Goal: Information Seeking & Learning: Learn about a topic

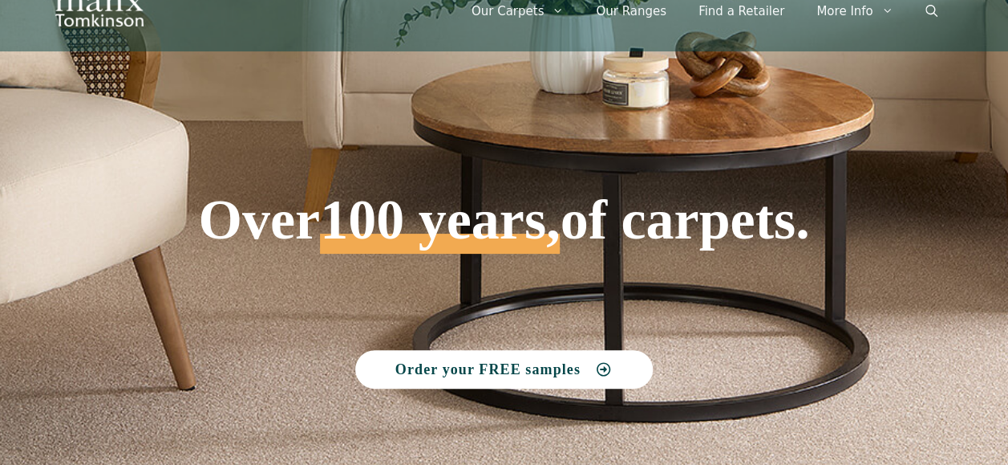
scroll to position [60, 0]
click at [201, 129] on h1 "Over 100 years, of carpets." at bounding box center [504, 165] width 832 height 178
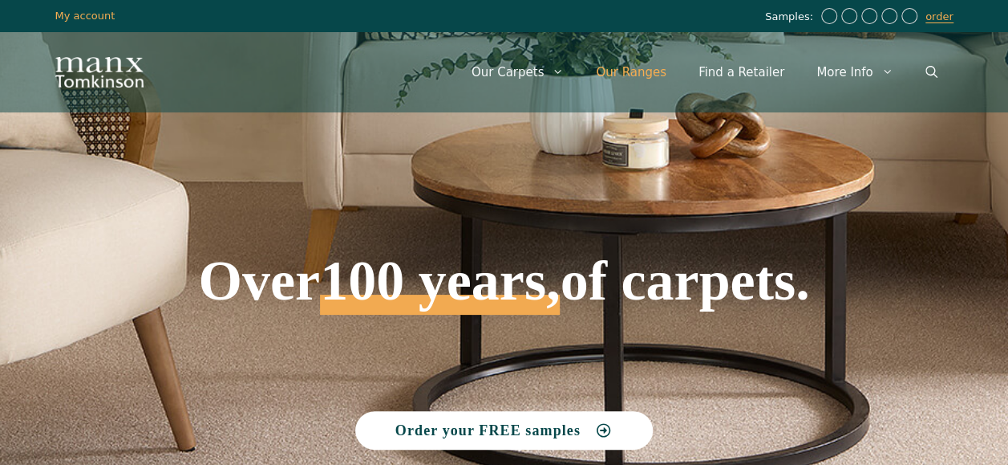
click at [655, 71] on link "Our Ranges" at bounding box center [631, 72] width 103 height 48
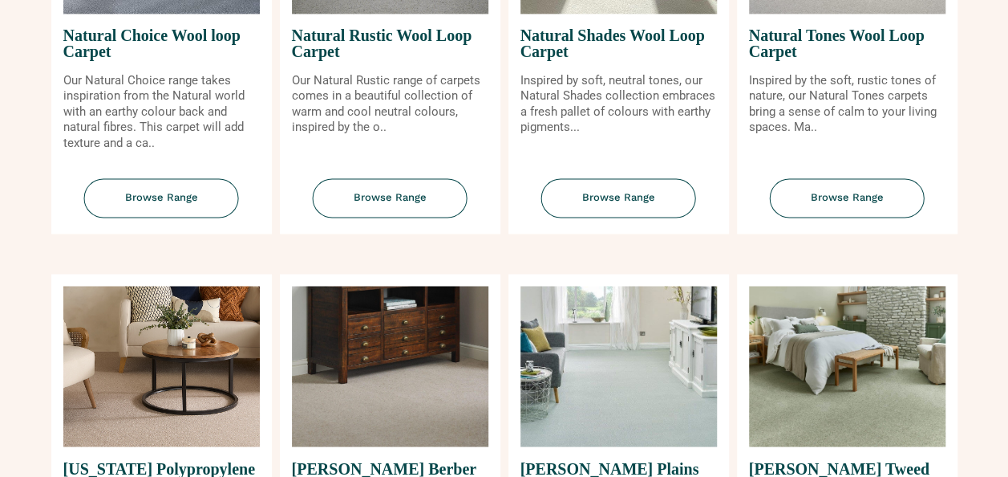
scroll to position [1236, 0]
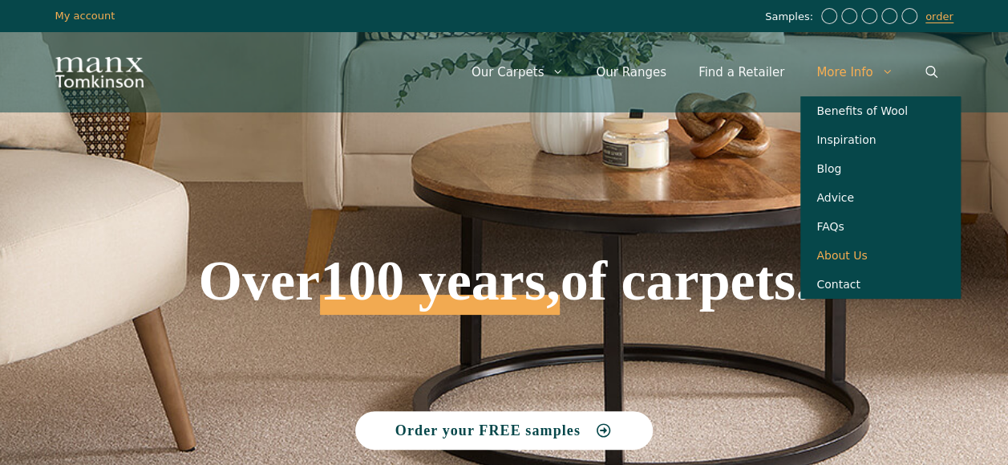
click at [842, 270] on link "About Us" at bounding box center [881, 255] width 160 height 29
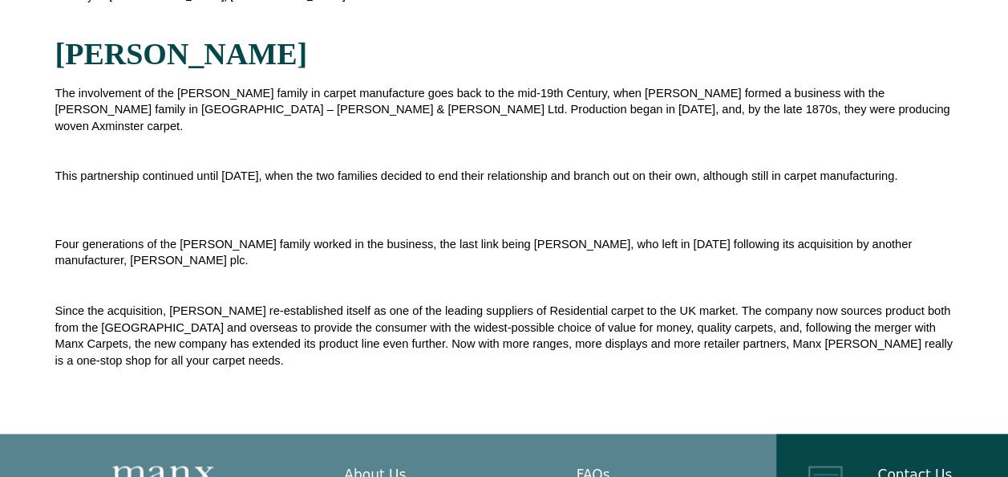
scroll to position [321, 0]
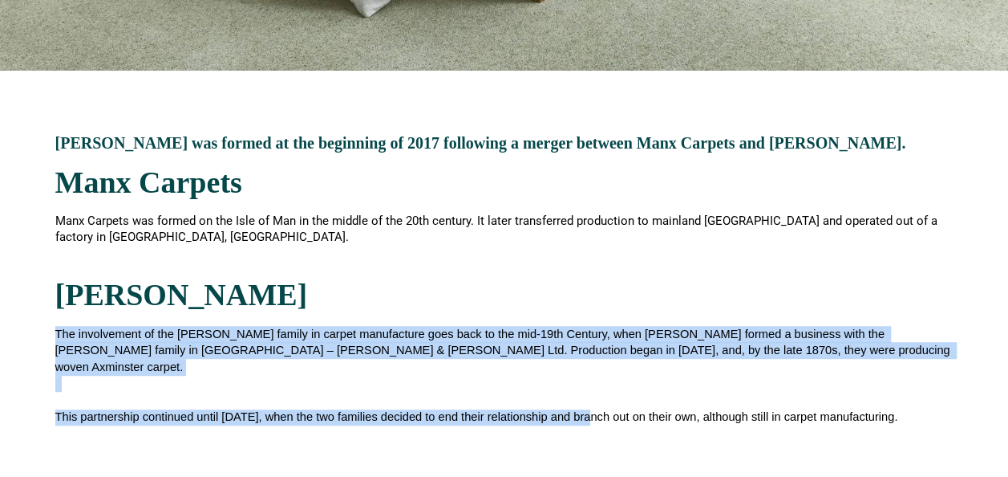
drag, startPoint x: 0, startPoint y: 331, endPoint x: 592, endPoint y: 384, distance: 594.5
click at [592, 384] on section "Manx Tomkinson was formed at the beginning of 2017 following a merger between M…" at bounding box center [504, 372] width 1008 height 603
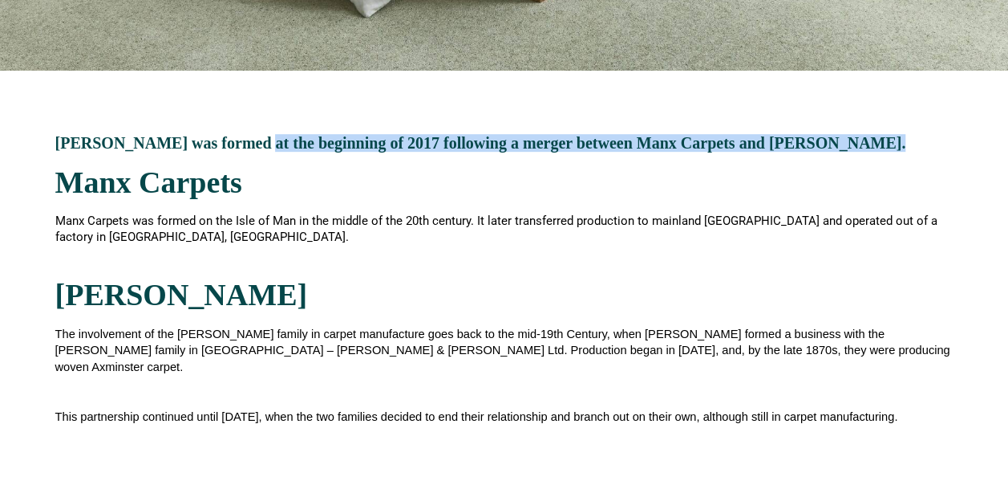
drag, startPoint x: 892, startPoint y: 144, endPoint x: 257, endPoint y: 136, distance: 635.5
click at [257, 136] on h3 "Manx Tomkinson was formed at the beginning of 2017 following a merger between M…" at bounding box center [504, 143] width 899 height 16
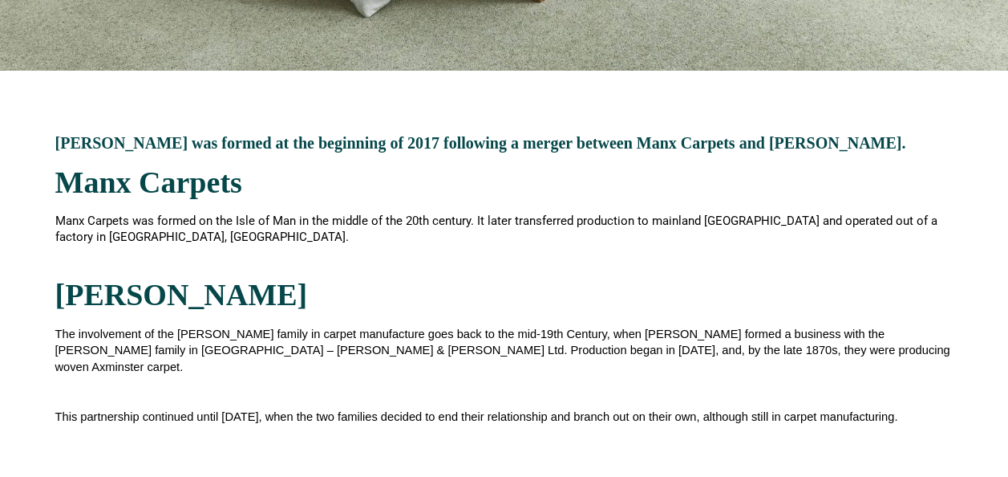
click at [251, 136] on h3 "Manx Tomkinson was formed at the beginning of 2017 following a merger between M…" at bounding box center [504, 143] width 899 height 16
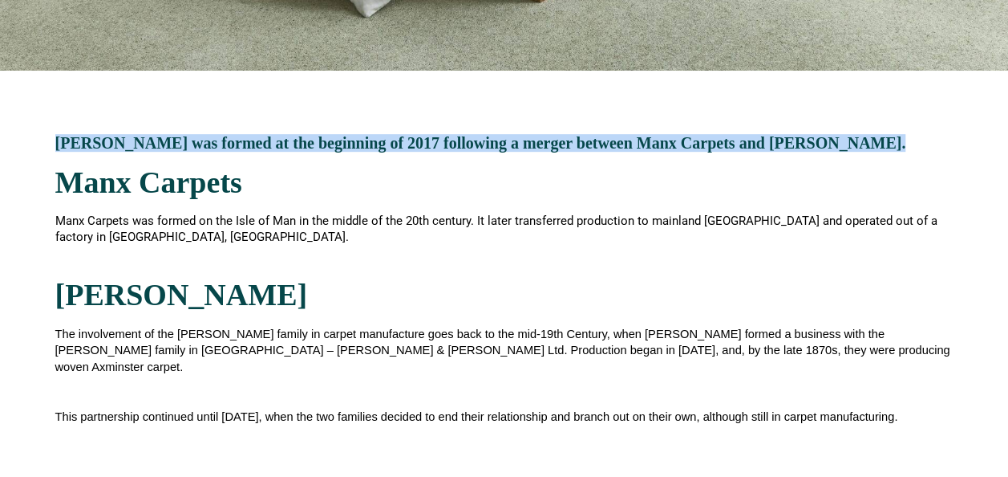
drag, startPoint x: 59, startPoint y: 138, endPoint x: 907, endPoint y: 146, distance: 848.9
click at [907, 146] on h3 "Manx Tomkinson was formed at the beginning of 2017 following a merger between M…" at bounding box center [504, 143] width 899 height 16
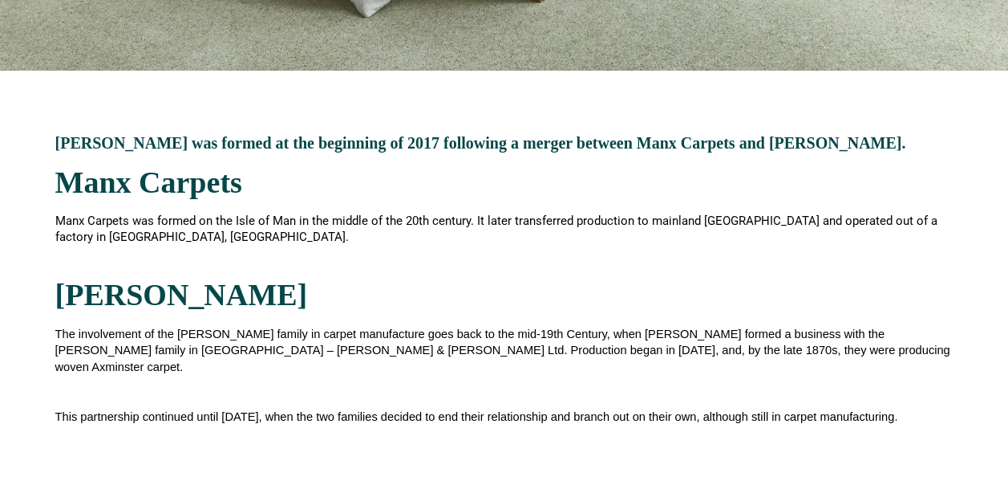
click at [273, 254] on div "Manx Carpets was formed on the Isle of Man in the middle of the 20th century. I…" at bounding box center [504, 238] width 899 height 50
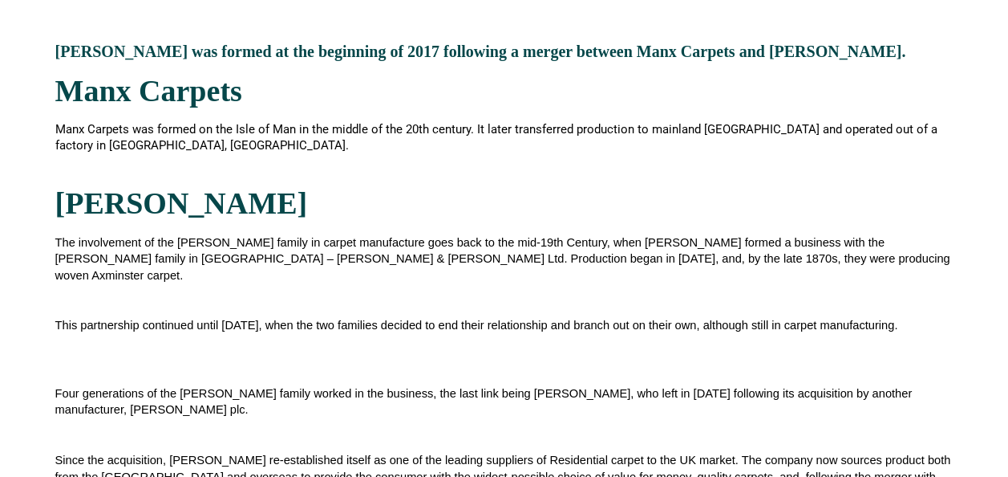
scroll to position [562, 0]
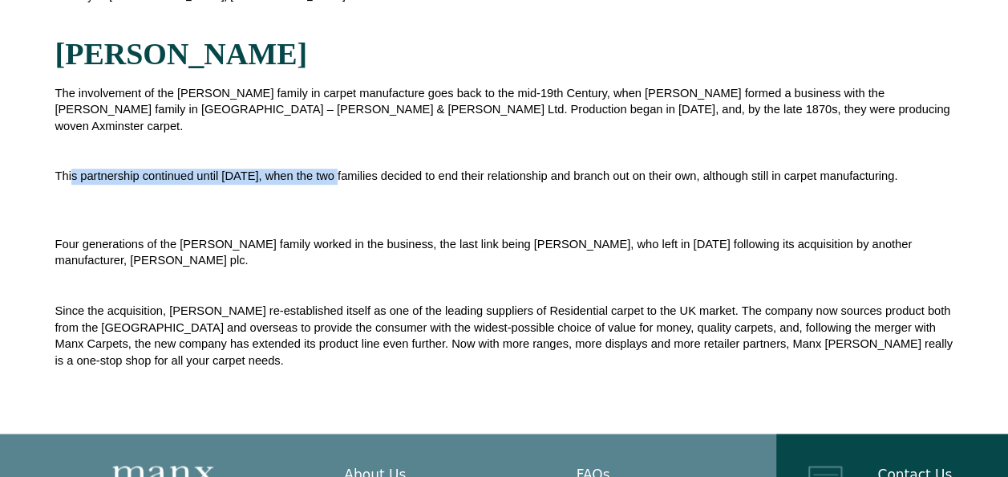
drag, startPoint x: 71, startPoint y: 152, endPoint x: 340, endPoint y: 152, distance: 269.6
click at [340, 169] on span "This partnership continued until 1926, when the two families decided to end the…" at bounding box center [476, 175] width 843 height 13
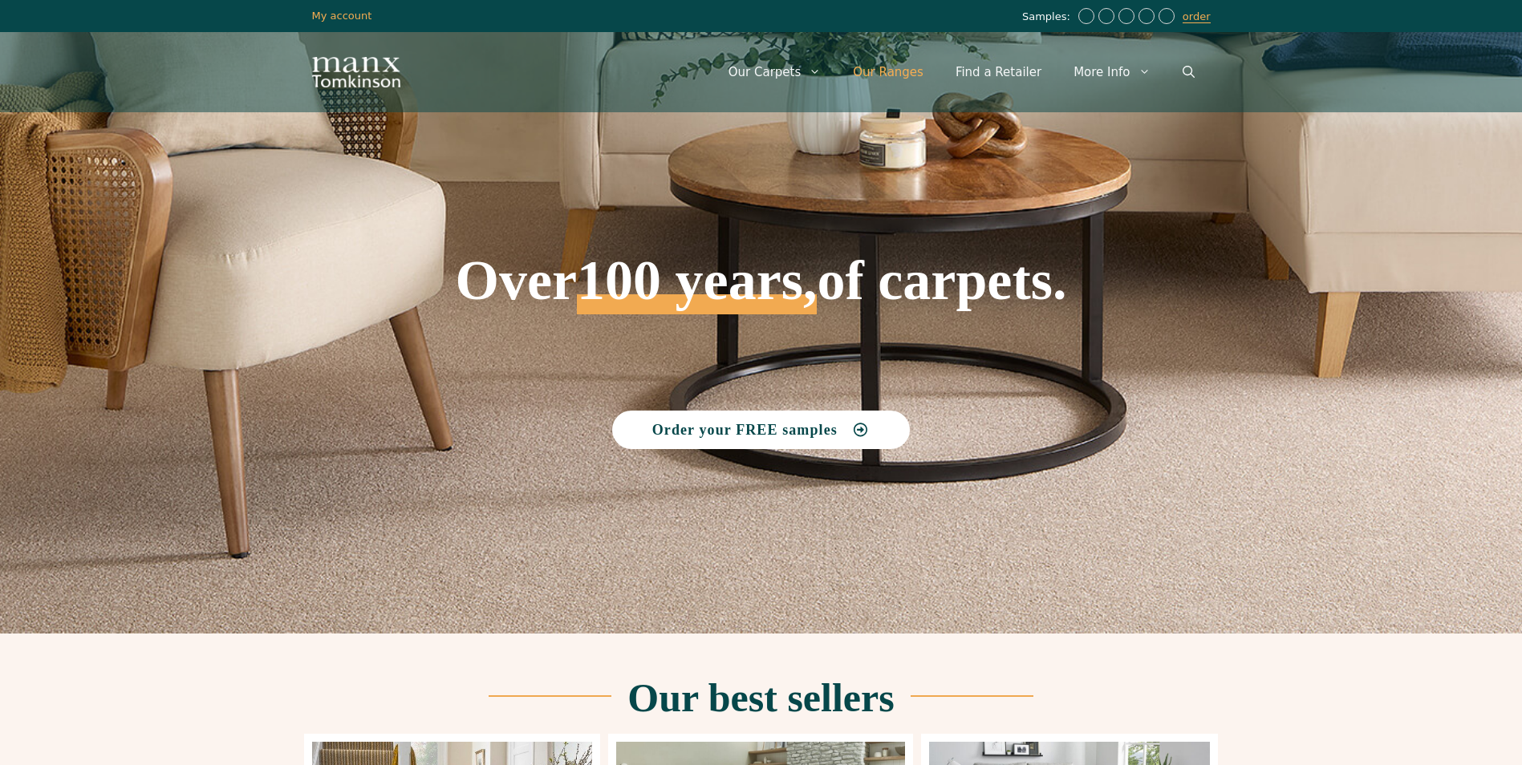
click at [921, 64] on link "Our Ranges" at bounding box center [888, 72] width 103 height 48
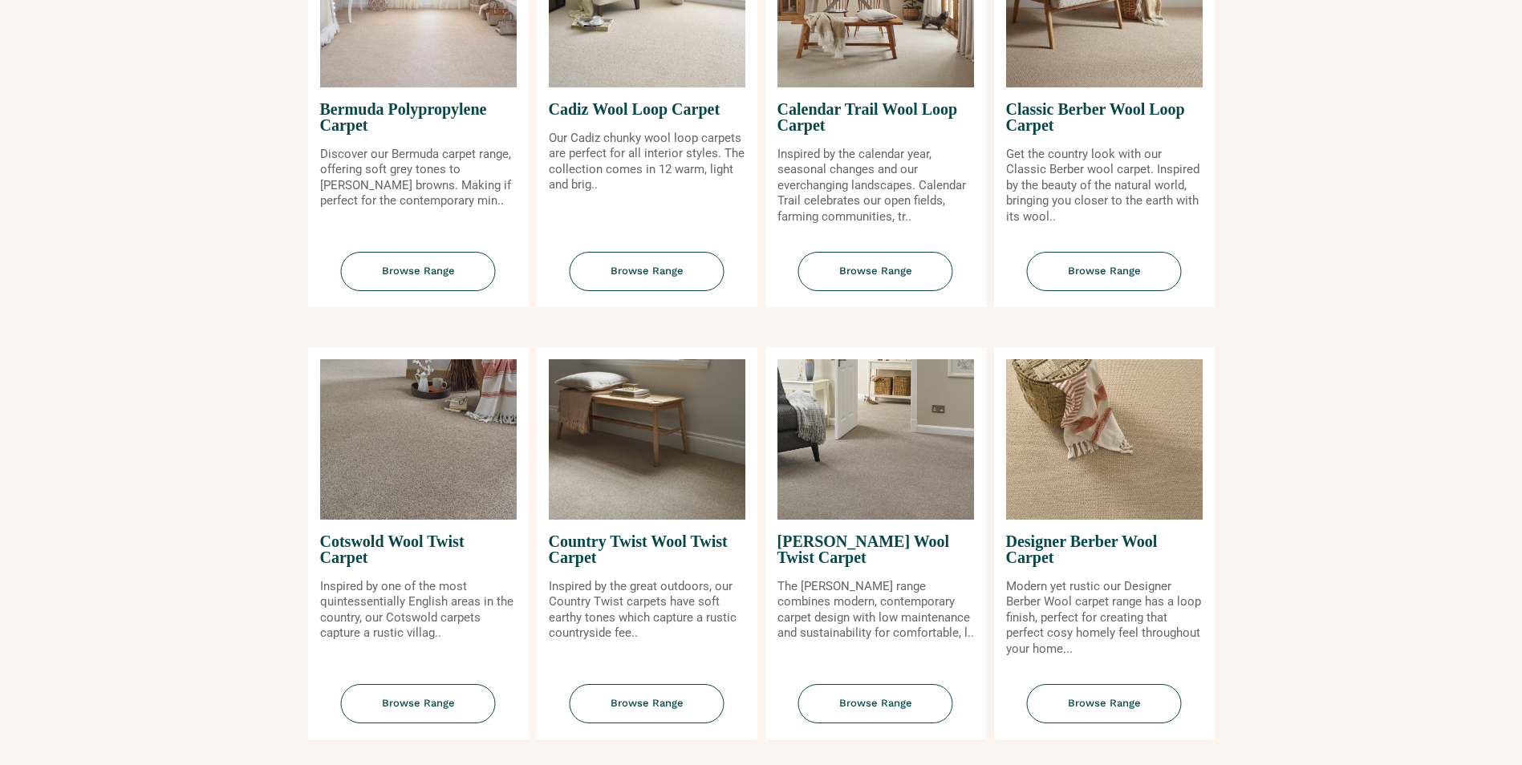
scroll to position [401, 0]
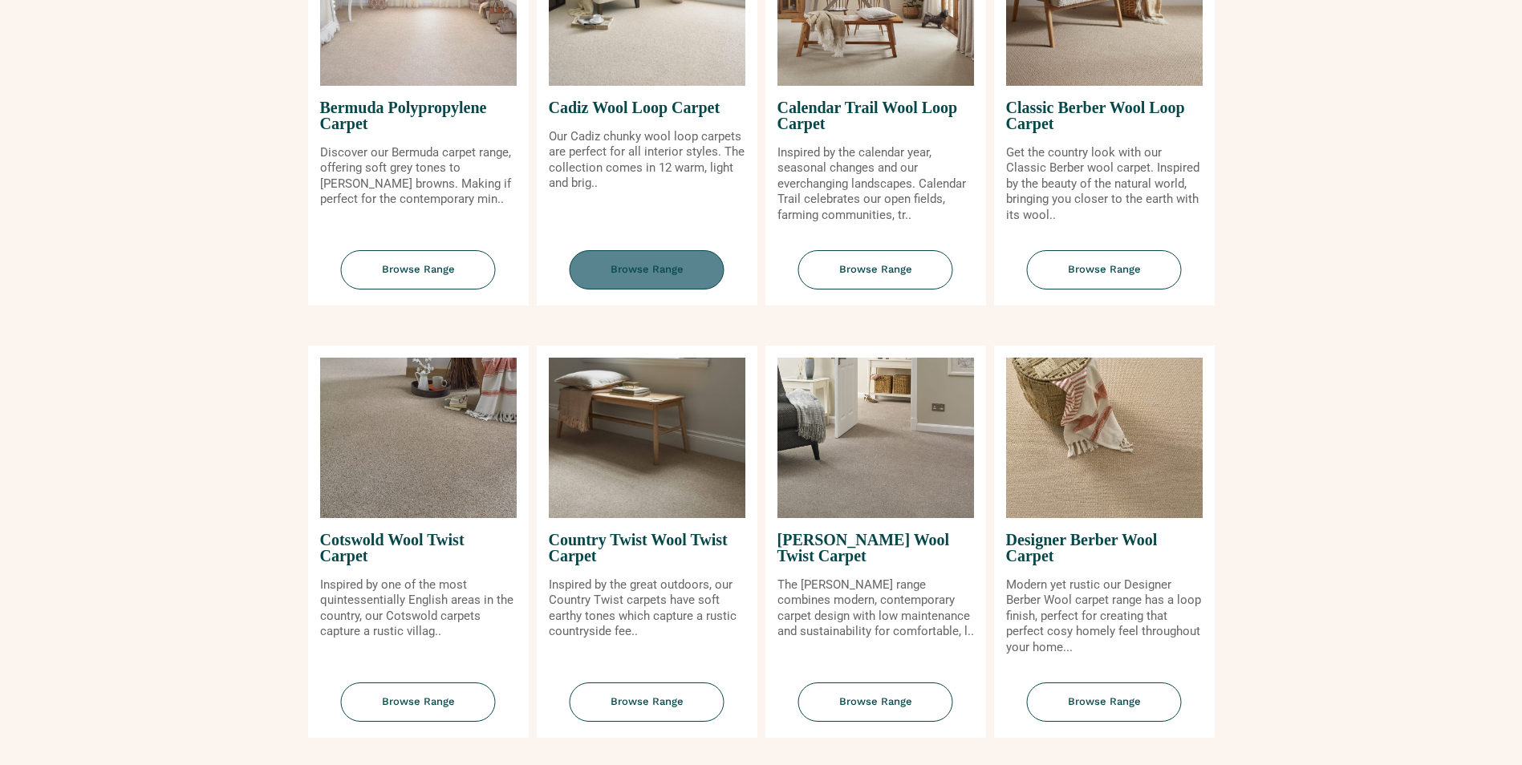
click at [649, 250] on span "Browse Range" at bounding box center [647, 269] width 155 height 39
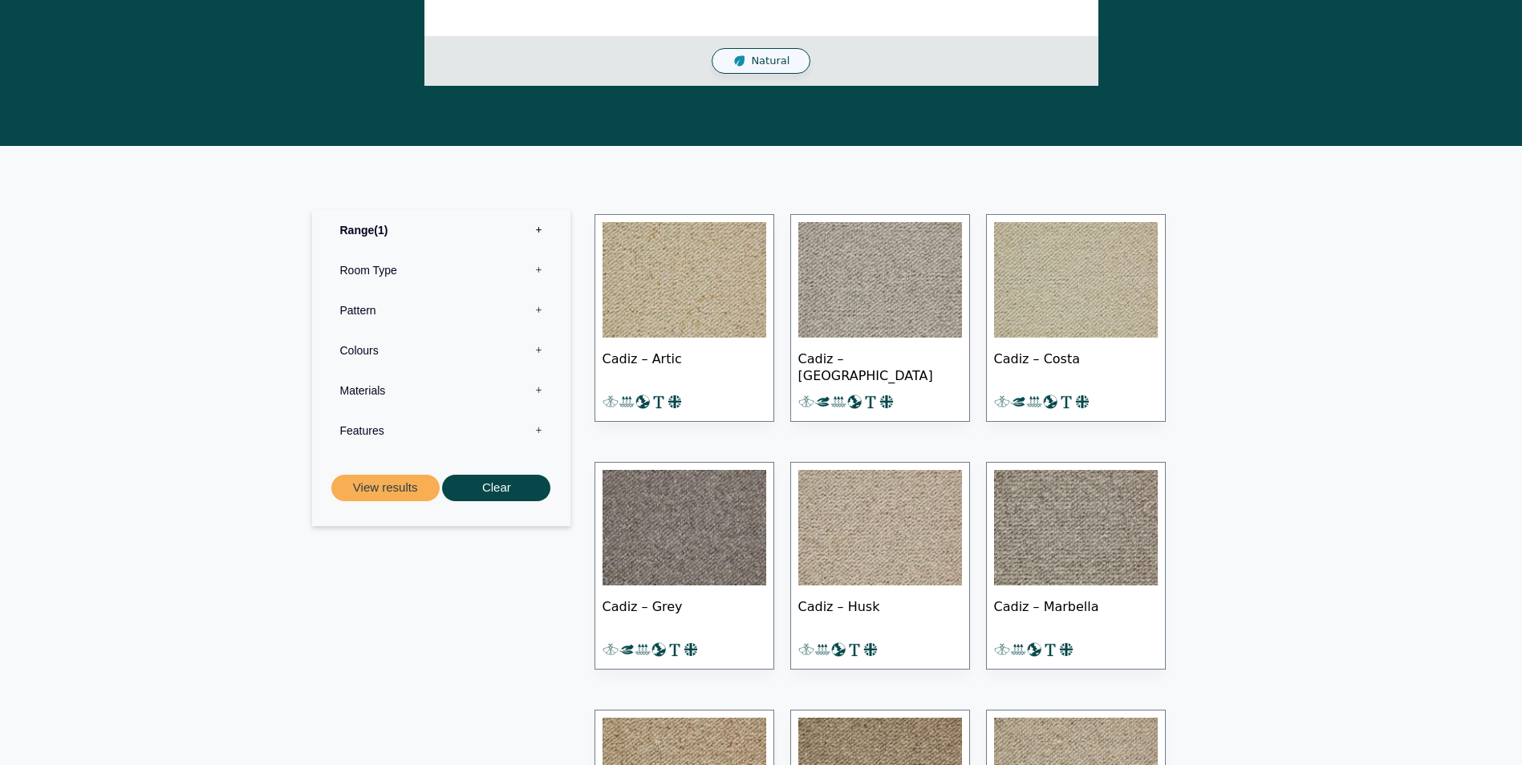
scroll to position [562, 0]
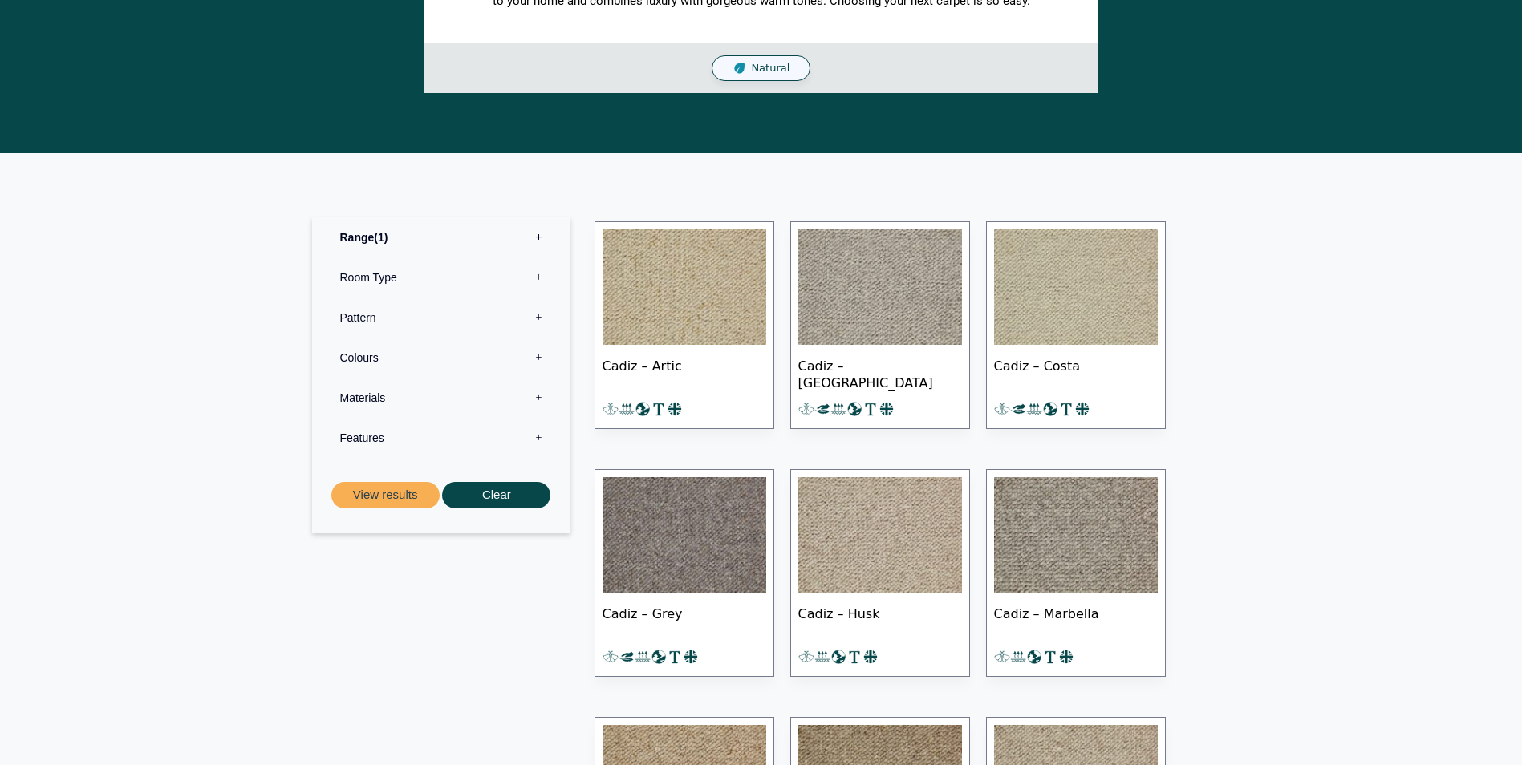
click at [722, 310] on img at bounding box center [685, 287] width 164 height 116
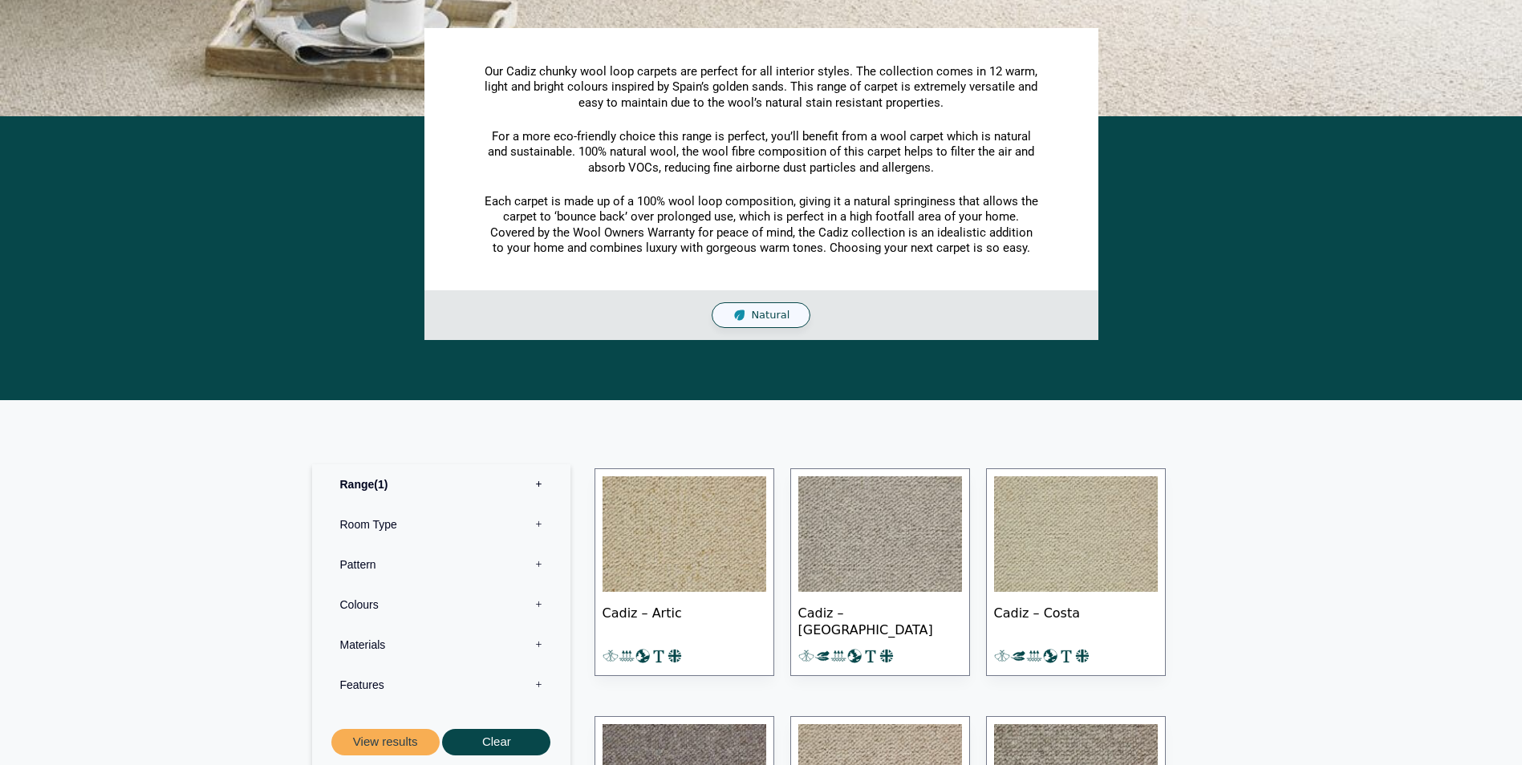
scroll to position [0, 0]
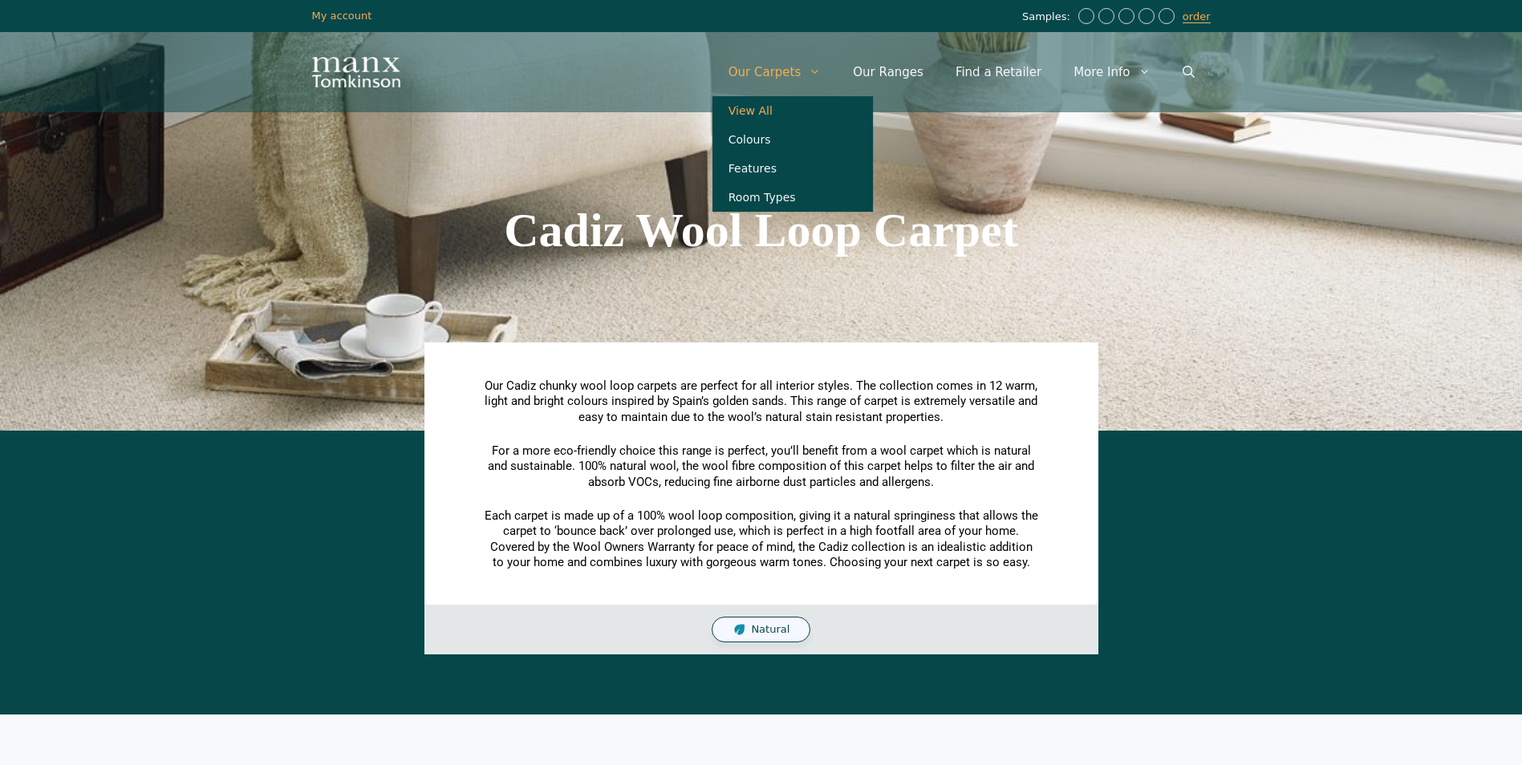
click at [781, 113] on link "View All" at bounding box center [792, 110] width 160 height 29
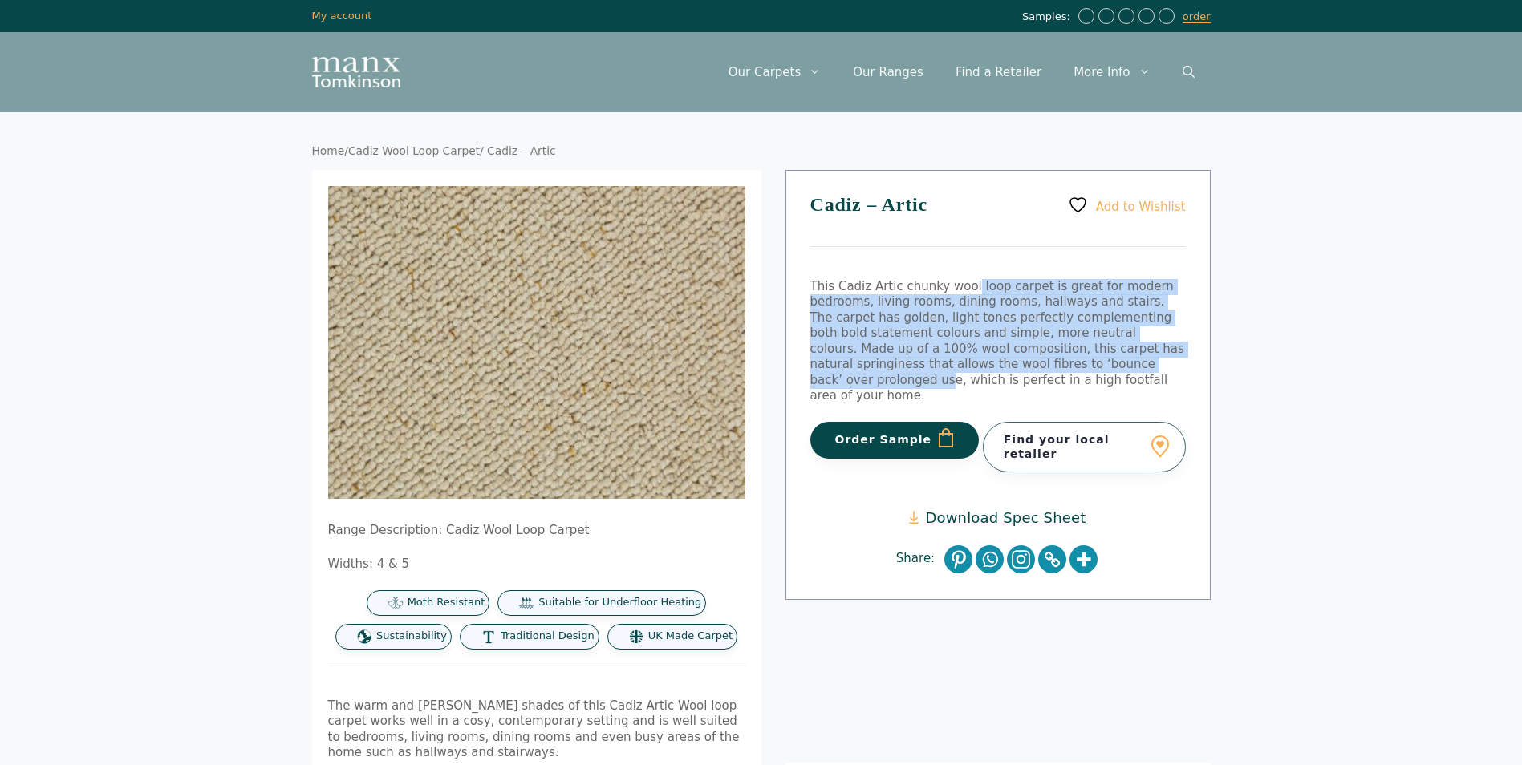
drag, startPoint x: 962, startPoint y: 282, endPoint x: 1044, endPoint y: 369, distance: 119.8
click at [1038, 366] on p "This Cadiz Artic chunky wool loop carpet is great for modern bedrooms, living r…" at bounding box center [997, 341] width 375 height 125
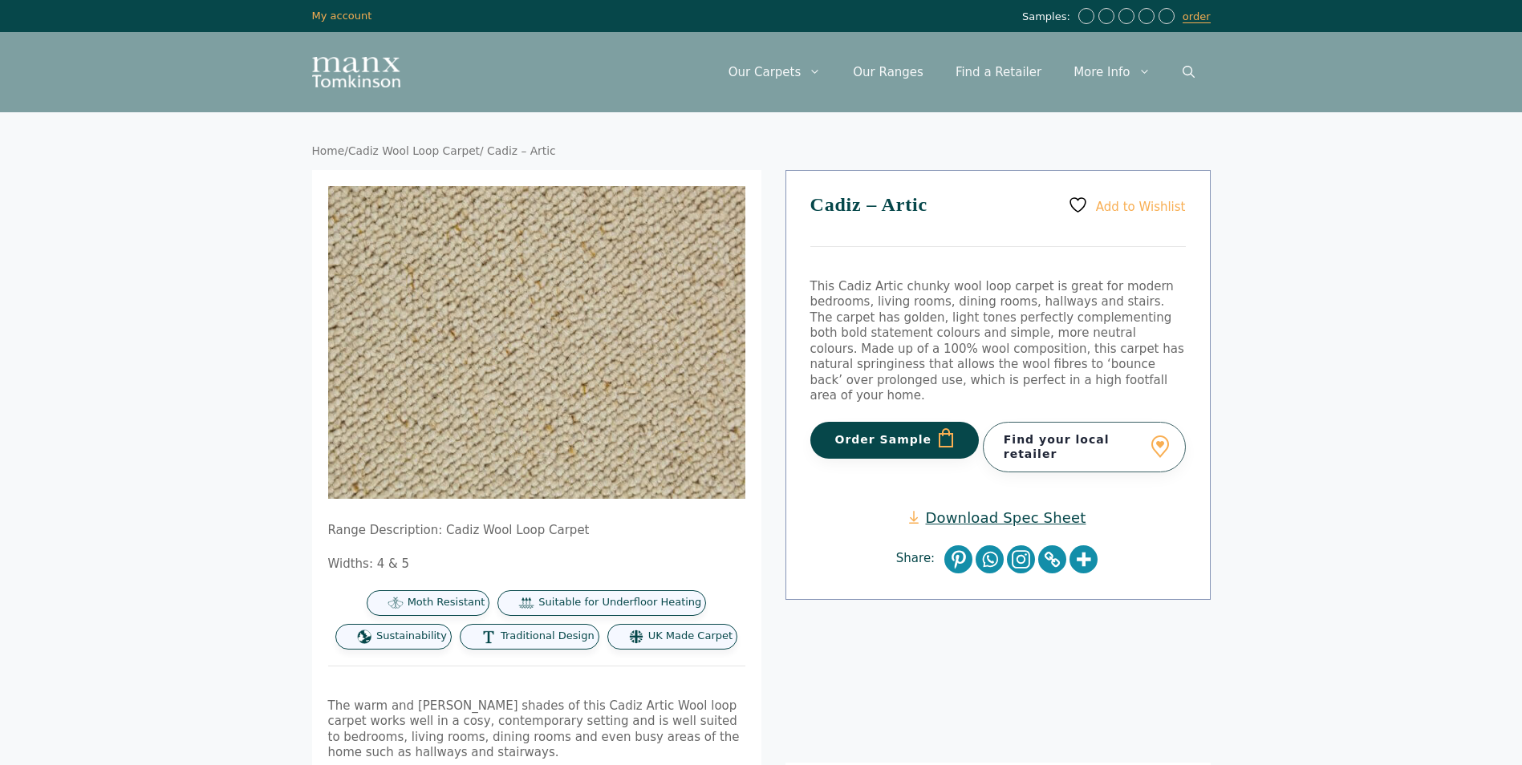
drag, startPoint x: 1044, startPoint y: 369, endPoint x: 1150, endPoint y: 389, distance: 108.6
click at [1150, 389] on div "Add to Wishlist Cadiz – Artic This Cadiz Artic chunky wool loop carpet is great…" at bounding box center [997, 385] width 425 height 430
click at [1132, 426] on link "Find your local retailer" at bounding box center [1084, 447] width 203 height 50
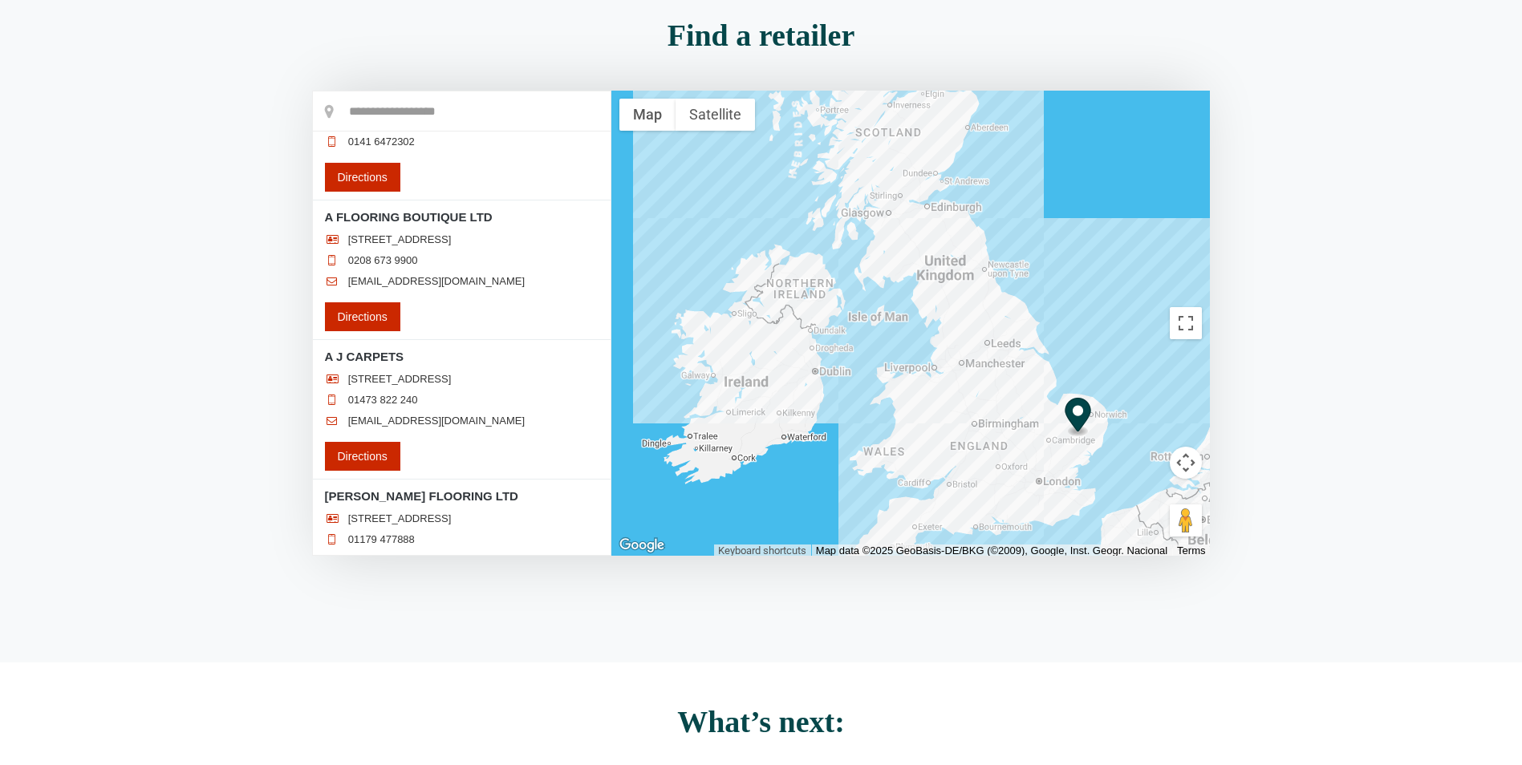
scroll to position [1605, 0]
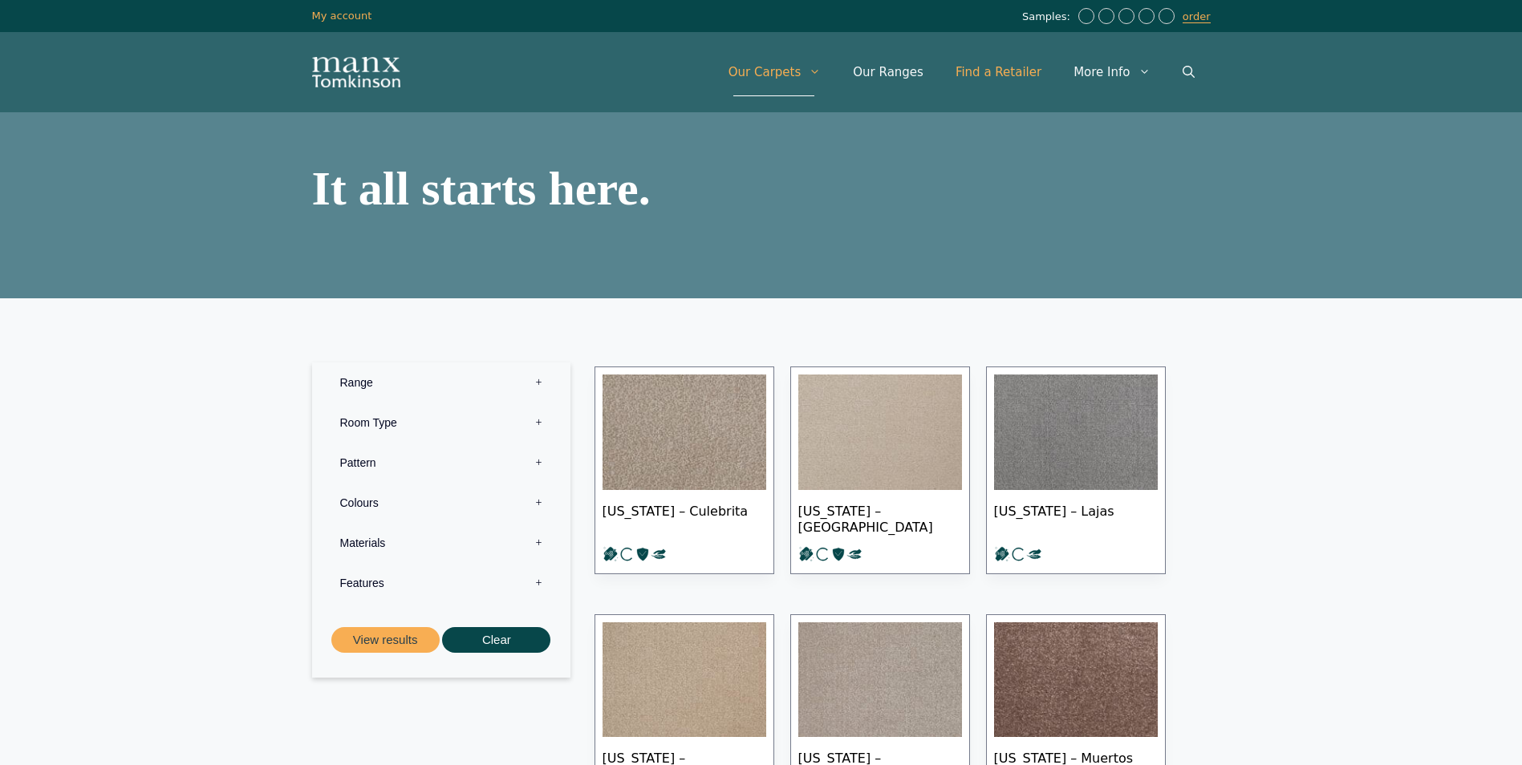
click at [1028, 69] on link "Find a Retailer" at bounding box center [998, 72] width 118 height 48
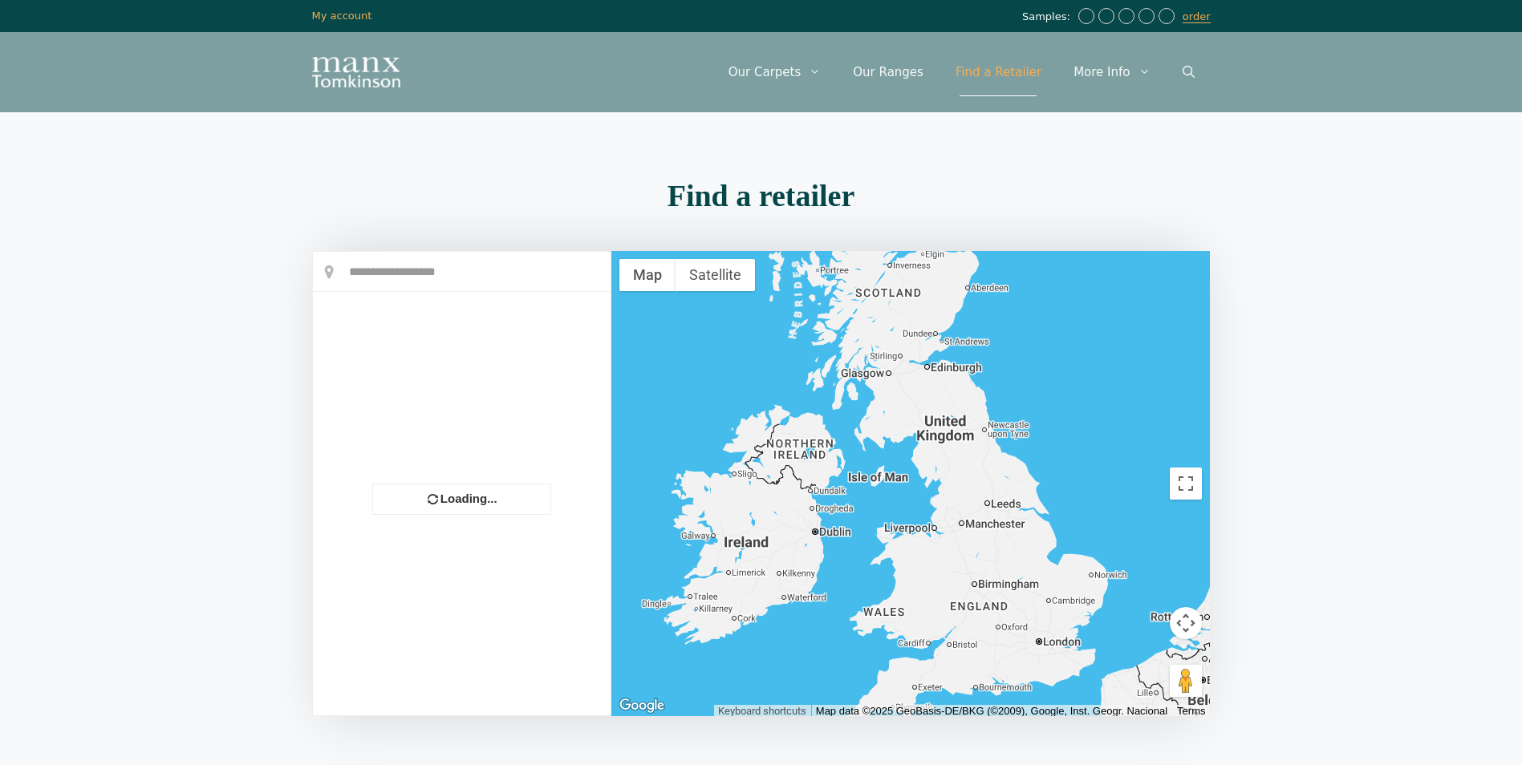
click at [1127, 72] on link "More Info" at bounding box center [1111, 72] width 108 height 48
click at [791, 61] on link "Our Carpets" at bounding box center [774, 72] width 125 height 48
click at [351, 81] on img "Site" at bounding box center [356, 72] width 88 height 30
